Goal: Navigation & Orientation: Find specific page/section

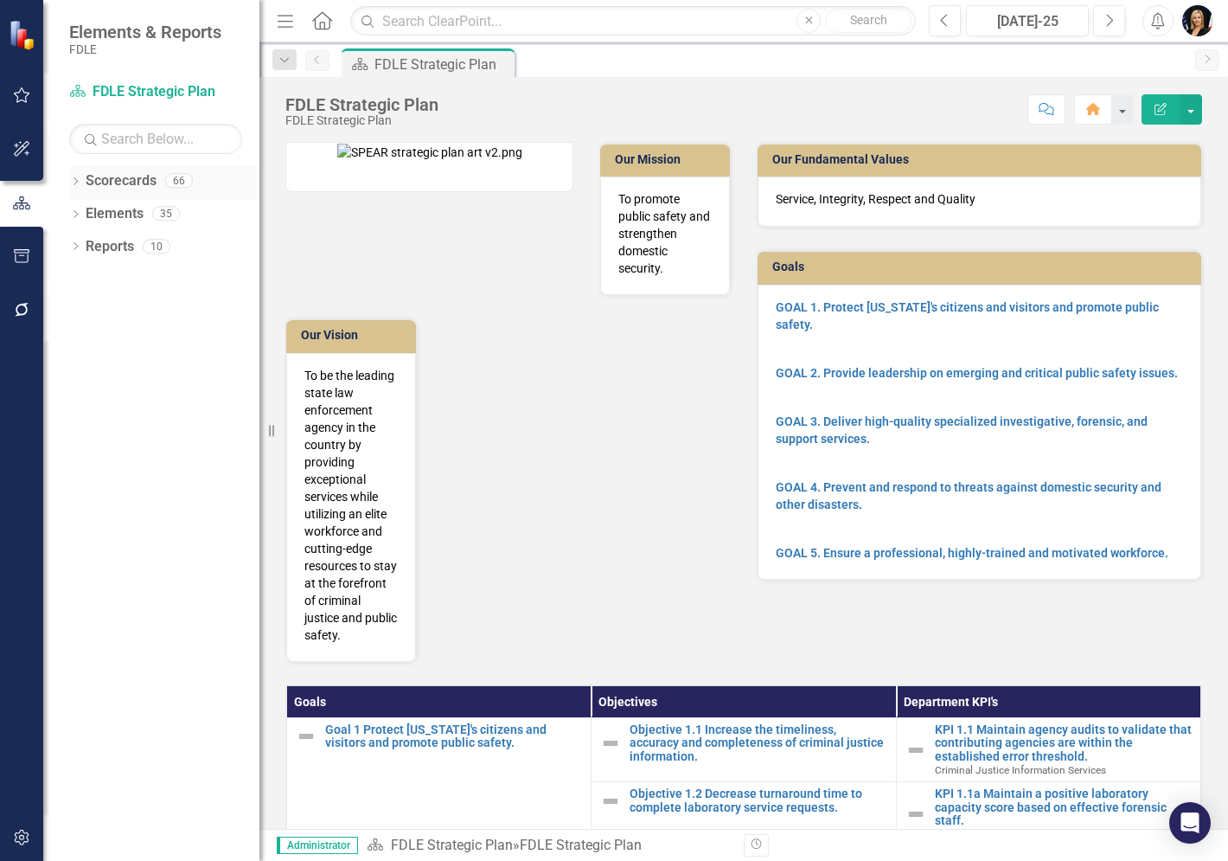
click at [74, 179] on icon "Dropdown" at bounding box center [75, 183] width 12 height 10
click at [83, 279] on icon "Dropdown" at bounding box center [84, 278] width 13 height 10
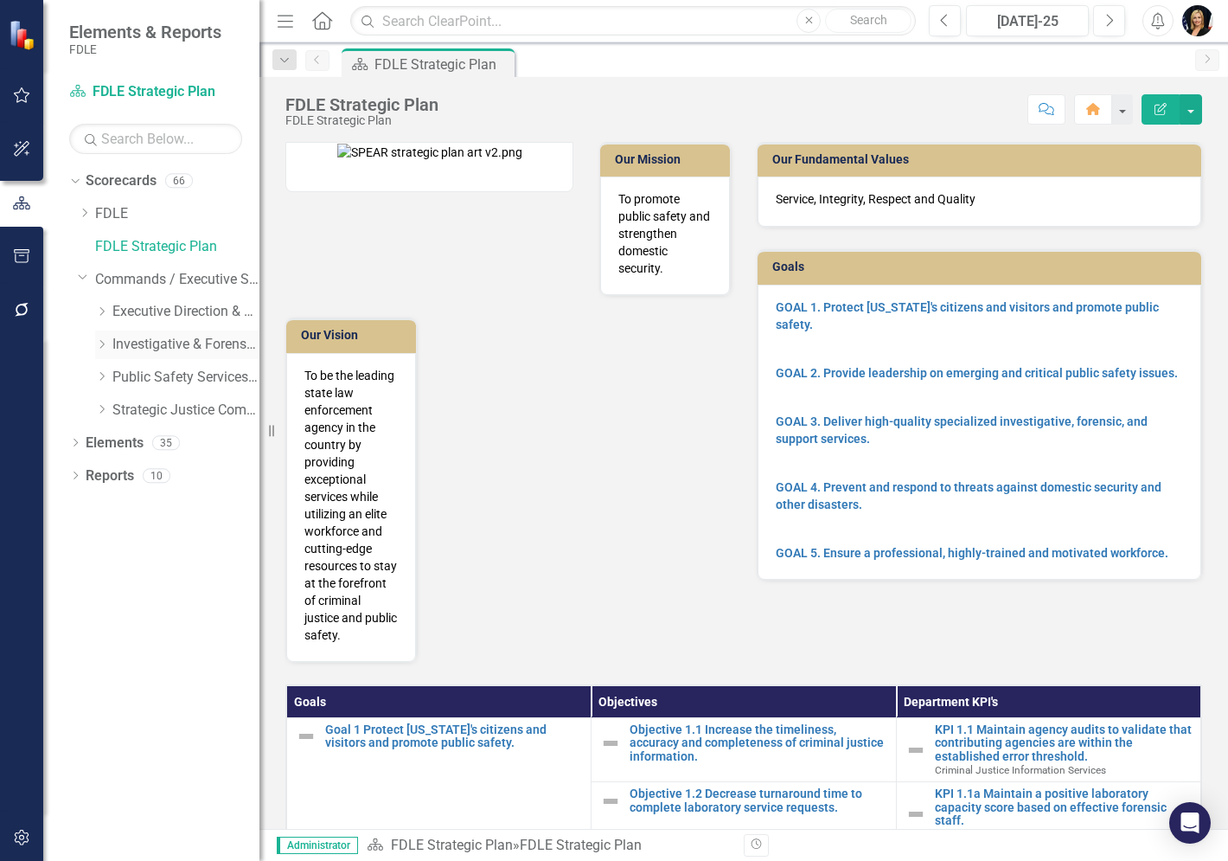
click at [100, 345] on icon "Dropdown" at bounding box center [101, 344] width 13 height 10
click at [119, 405] on icon "Dropdown" at bounding box center [118, 409] width 13 height 10
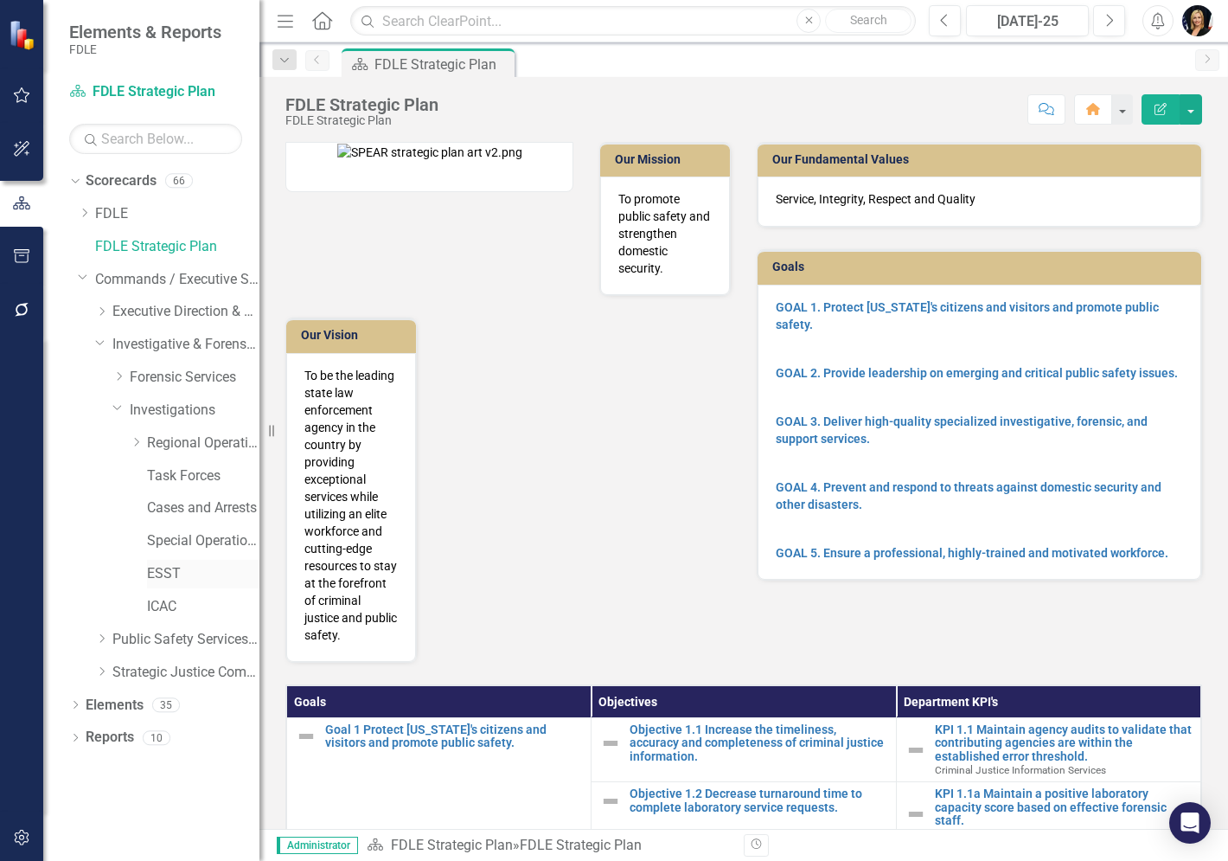
click at [159, 564] on link "ESST" at bounding box center [203, 574] width 112 height 20
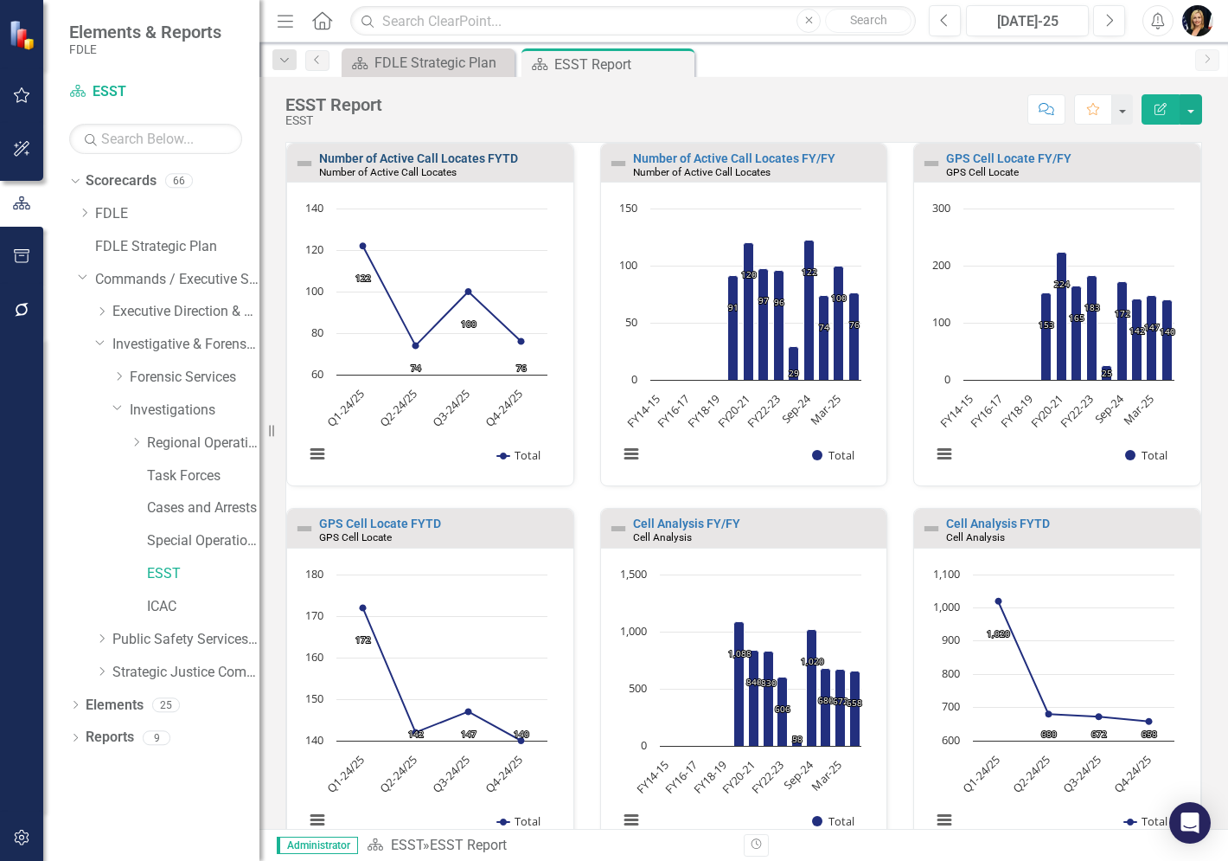
click at [409, 157] on link "Number of Active Call Locates FYTD" at bounding box center [418, 158] width 199 height 14
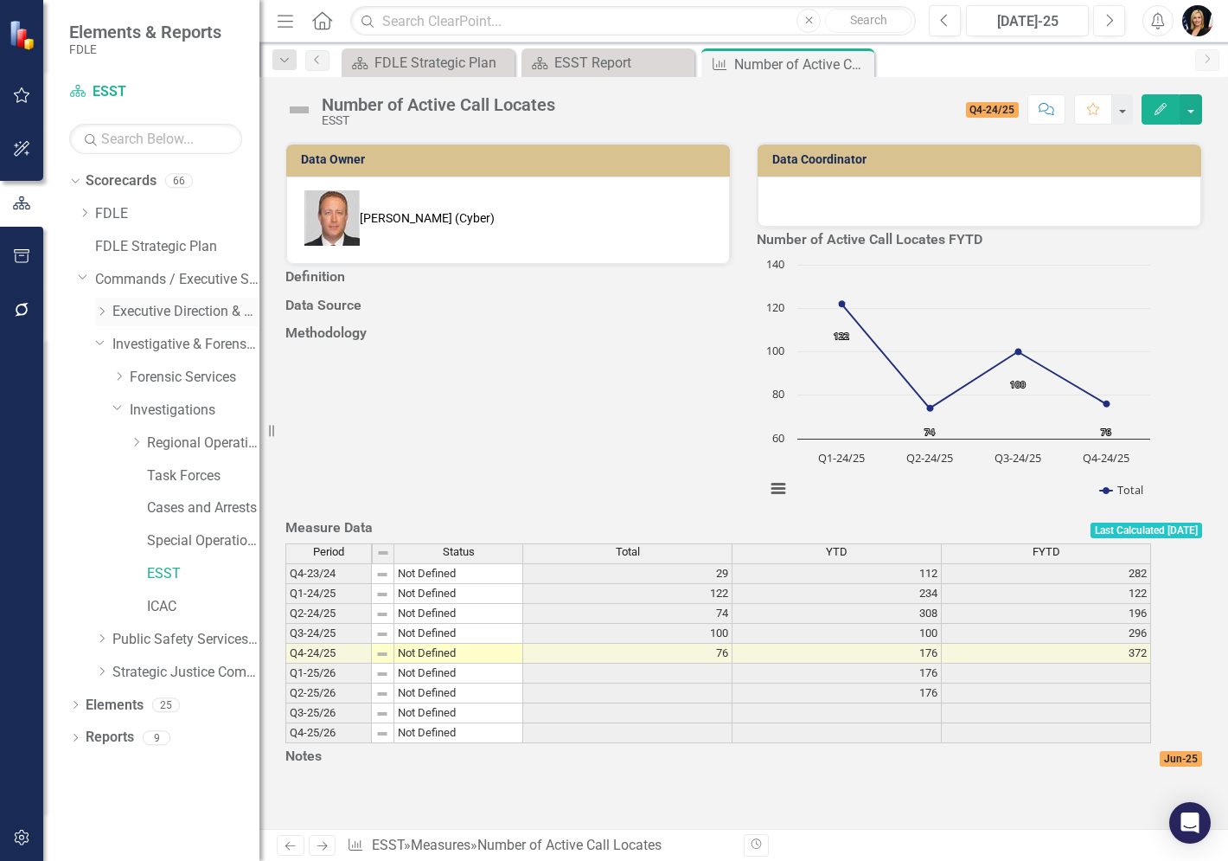
click at [101, 309] on icon "Dropdown" at bounding box center [101, 311] width 13 height 10
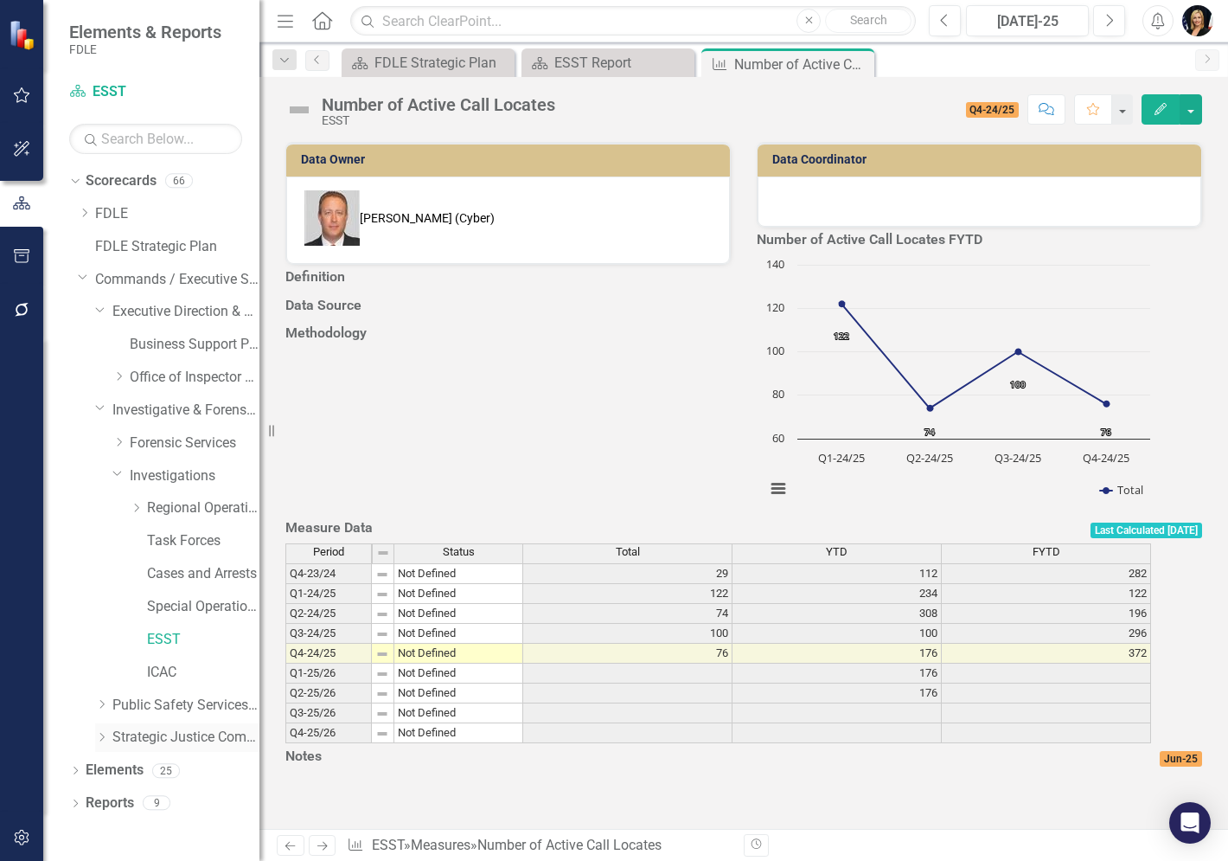
click at [108, 735] on icon "Dropdown" at bounding box center [101, 737] width 13 height 10
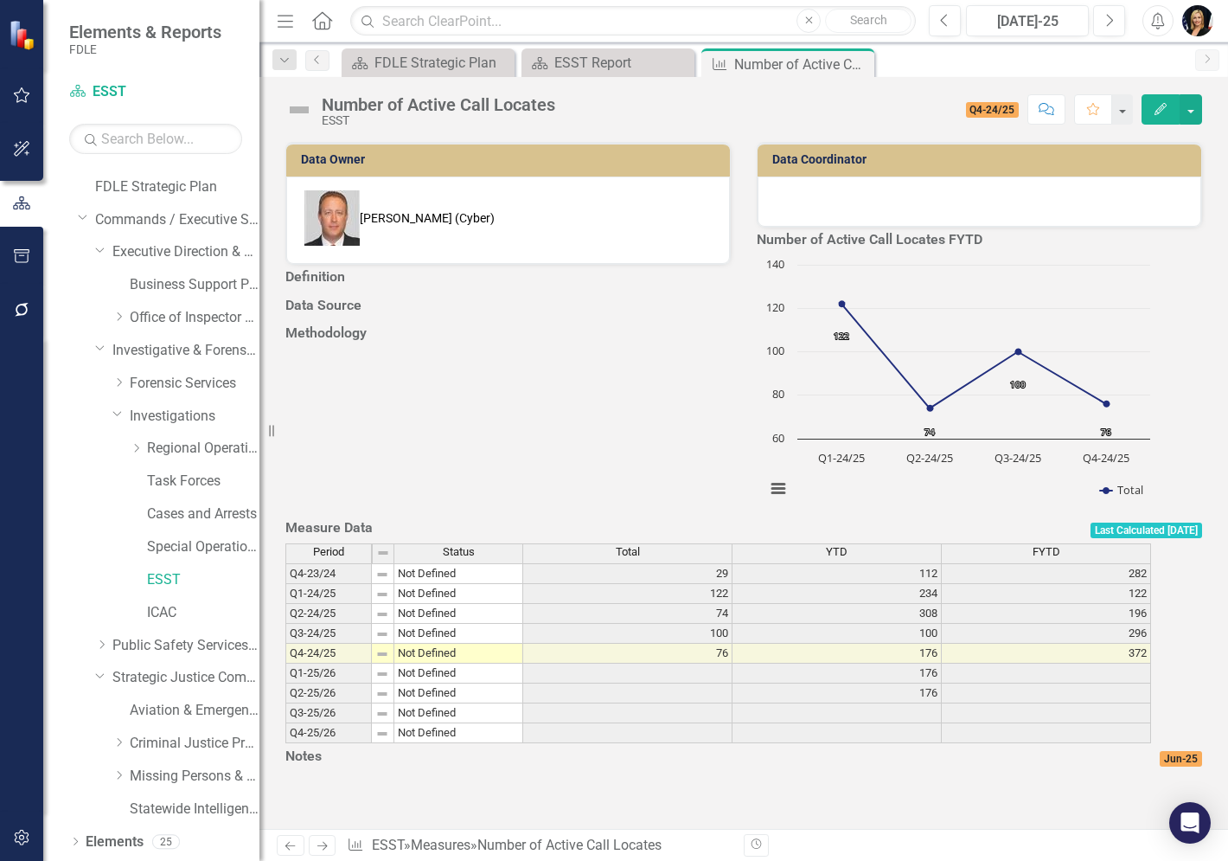
scroll to position [91, 0]
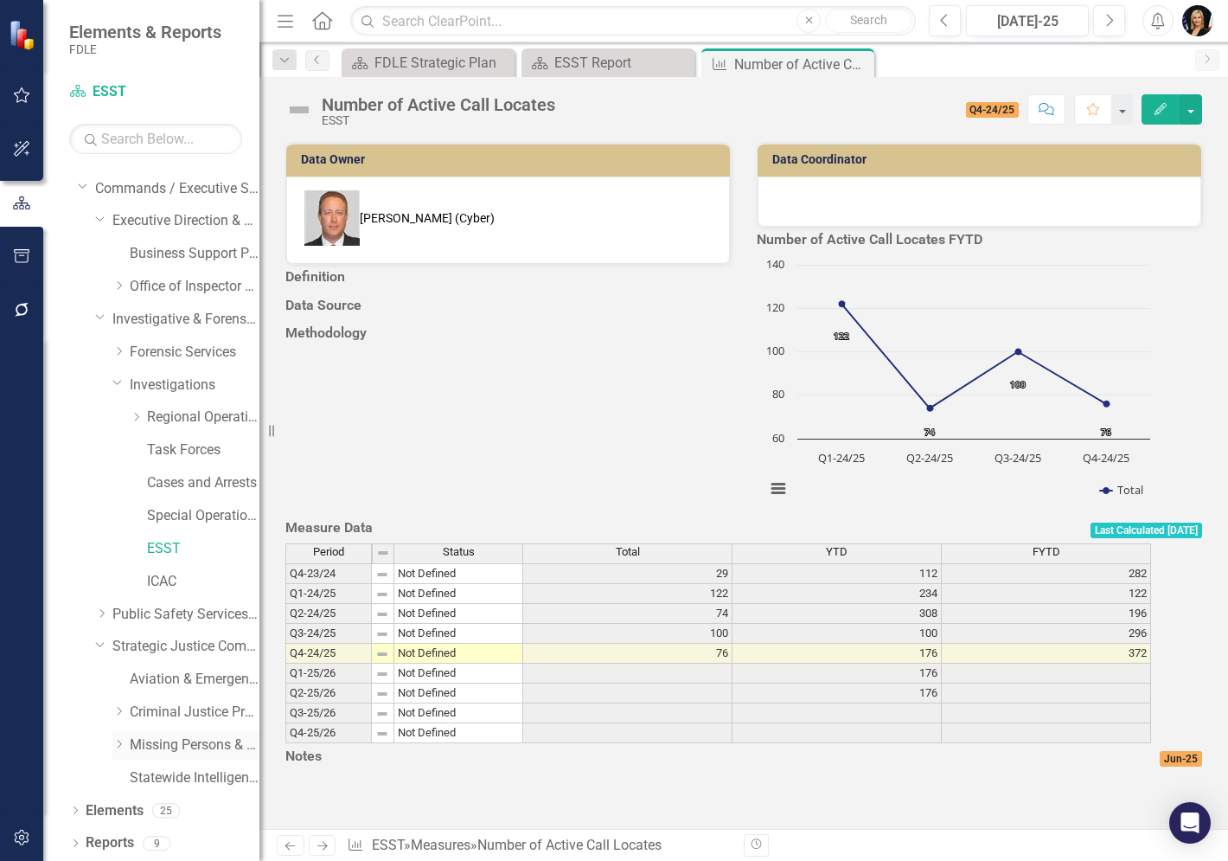
click at [159, 743] on link "Missing Persons & Offender Enforcement" at bounding box center [195, 745] width 130 height 20
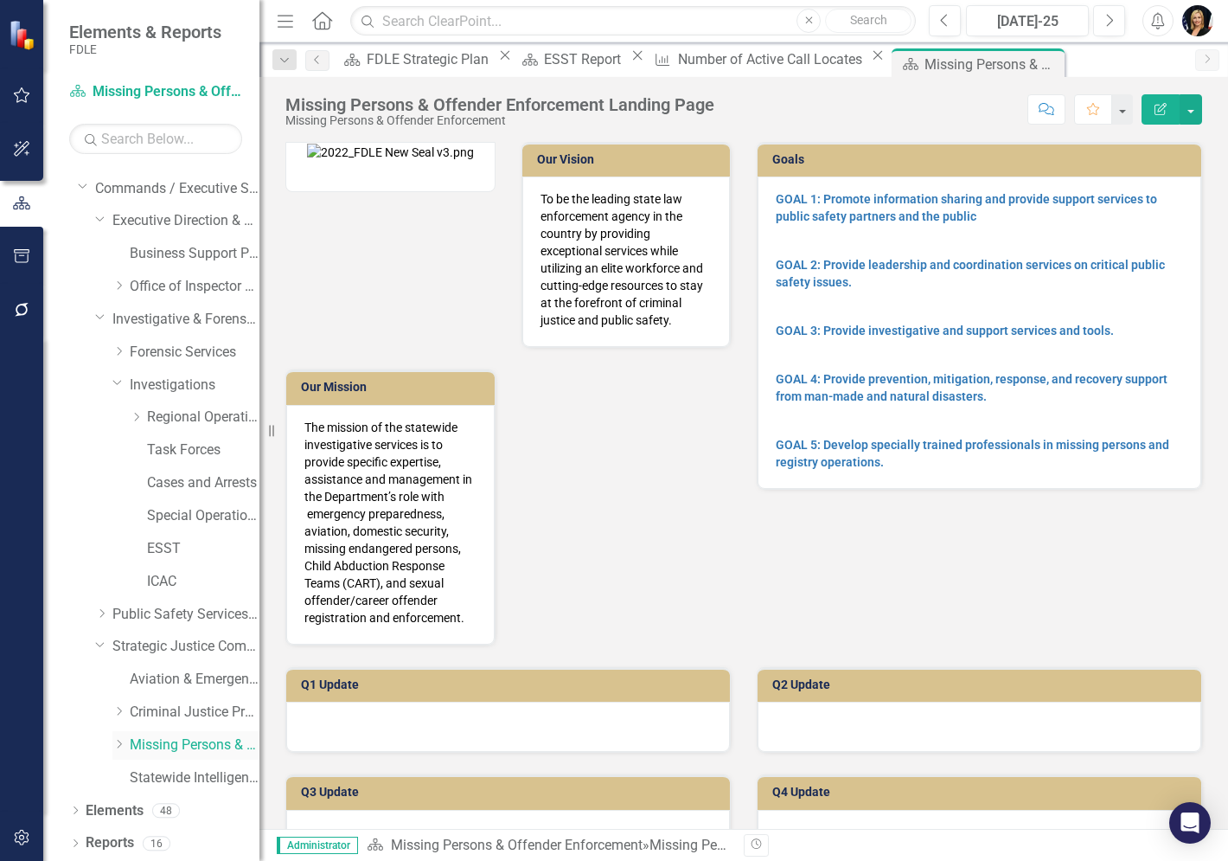
click at [115, 745] on icon "Dropdown" at bounding box center [118, 744] width 13 height 10
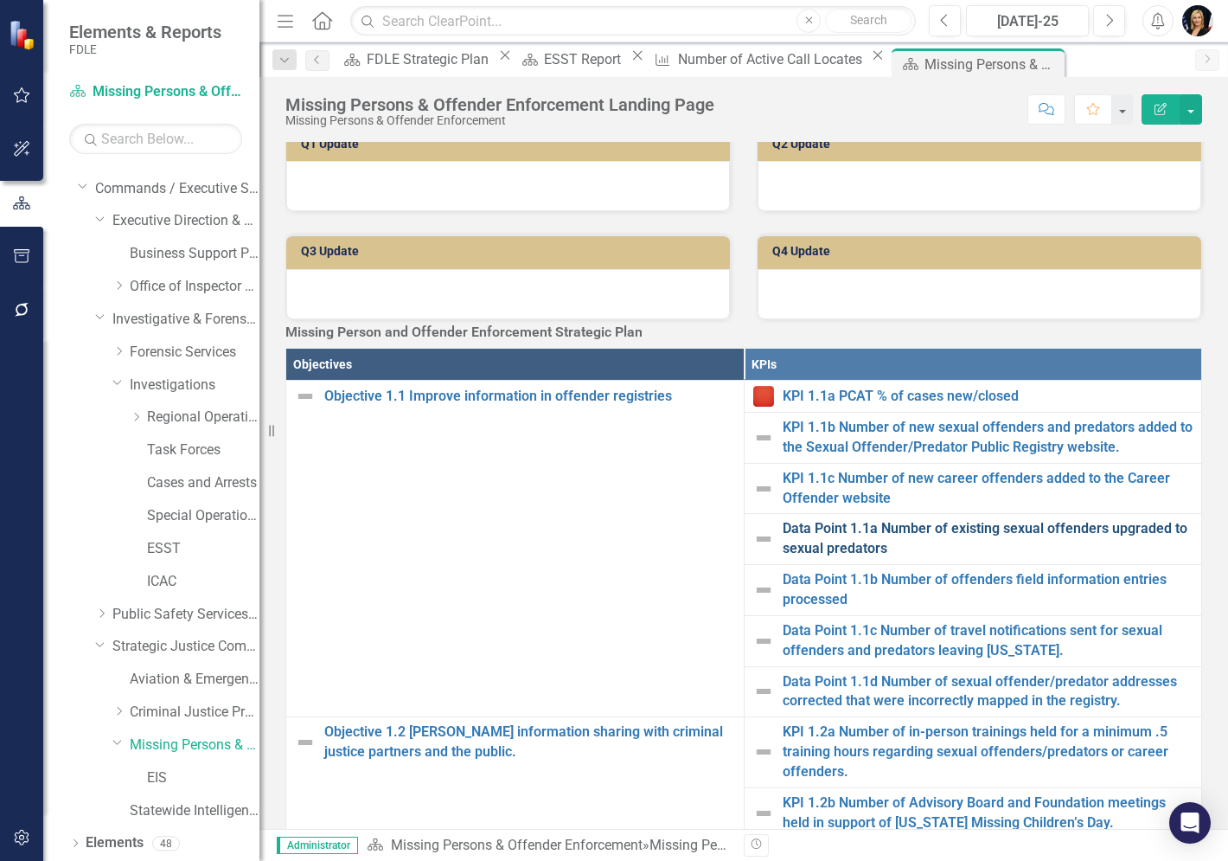
click at [904, 540] on link "Data Point 1.1a Number of existing sexual offenders upgraded to sexual predators" at bounding box center [988, 539] width 411 height 40
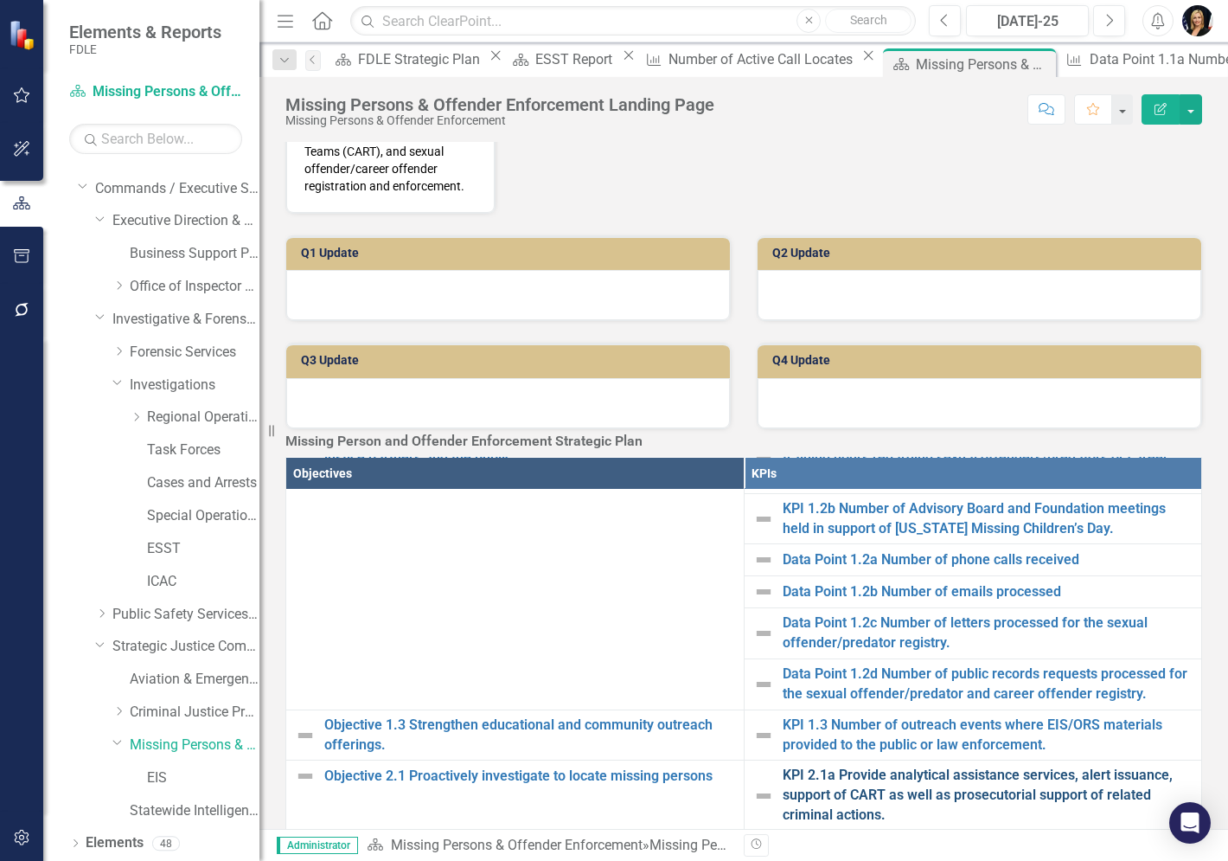
scroll to position [432, 0]
